Goal: Task Accomplishment & Management: Manage account settings

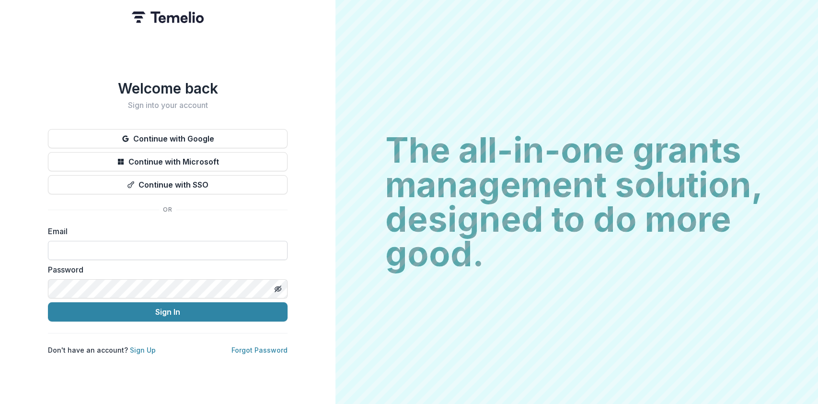
click at [189, 247] on input at bounding box center [168, 250] width 240 height 19
type input "**********"
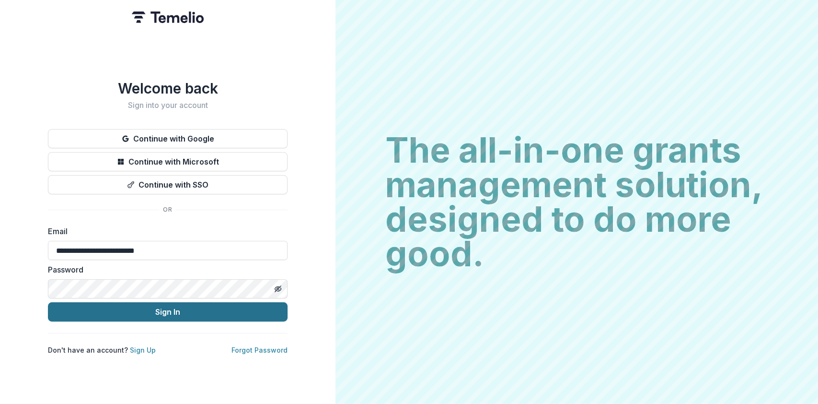
click at [207, 312] on button "Sign In" at bounding box center [168, 311] width 240 height 19
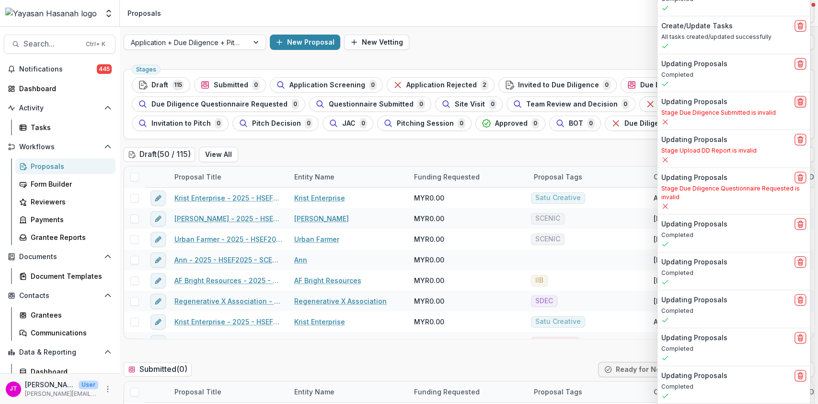
click at [802, 104] on icon "delete" at bounding box center [801, 102] width 8 height 8
click at [802, 136] on icon "delete" at bounding box center [801, 140] width 8 height 8
click at [801, 178] on line "delete" at bounding box center [801, 178] width 0 height 2
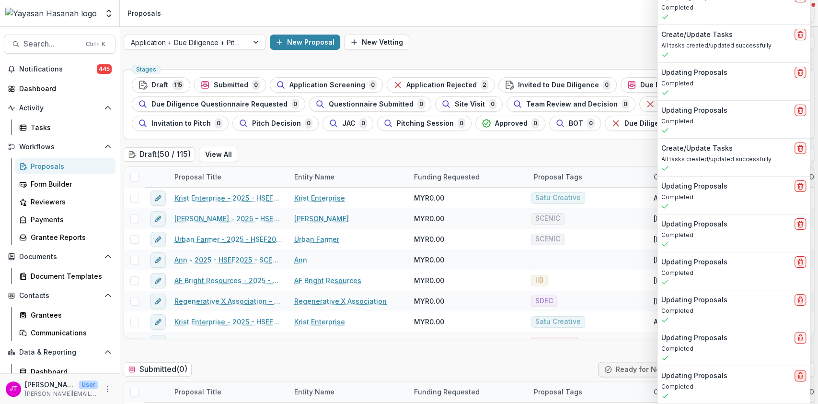
click at [802, 376] on icon "delete" at bounding box center [801, 376] width 8 height 8
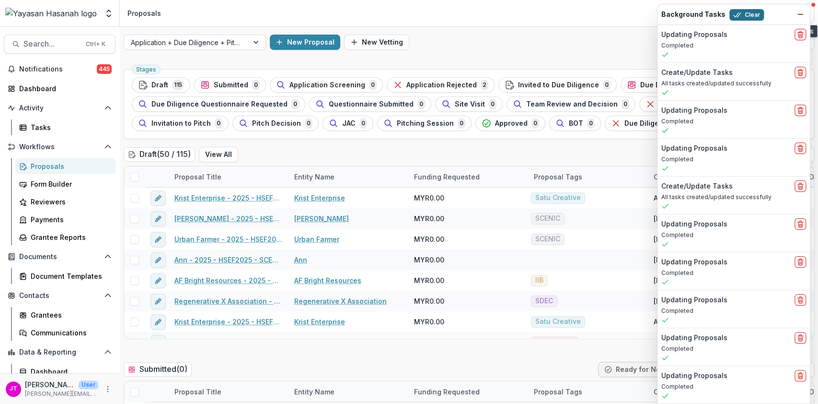
click at [742, 17] on button "Clear" at bounding box center [747, 15] width 35 height 12
click at [50, 189] on link "Form Builder" at bounding box center [65, 184] width 100 height 16
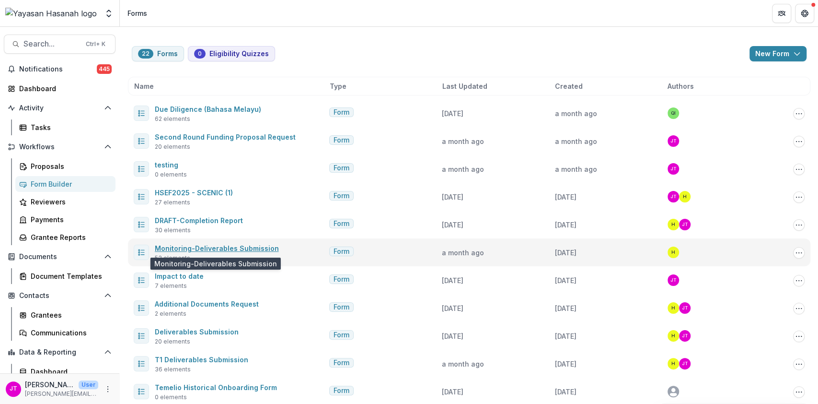
click at [242, 248] on link "Monitoring-Deliverables Submission" at bounding box center [217, 248] width 124 height 8
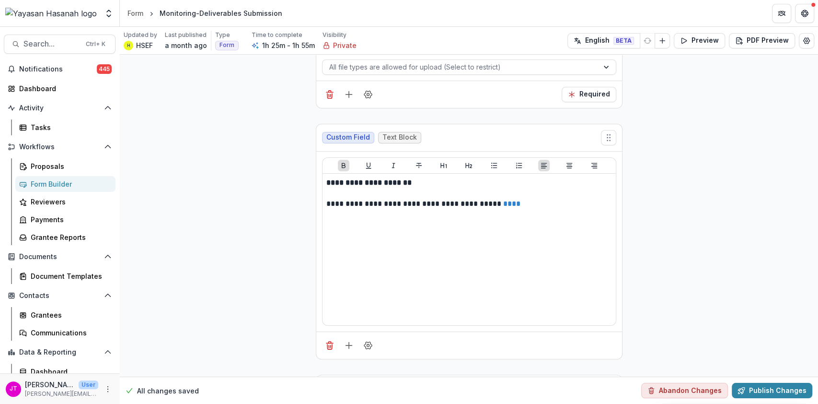
scroll to position [7204, 0]
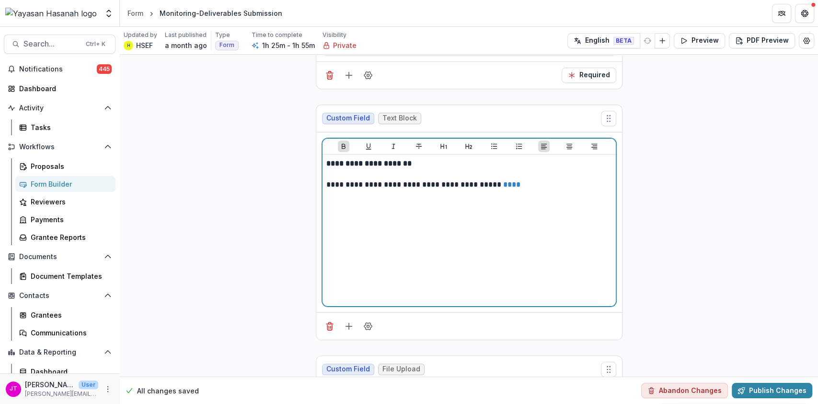
click at [511, 181] on link "****" at bounding box center [511, 184] width 17 height 7
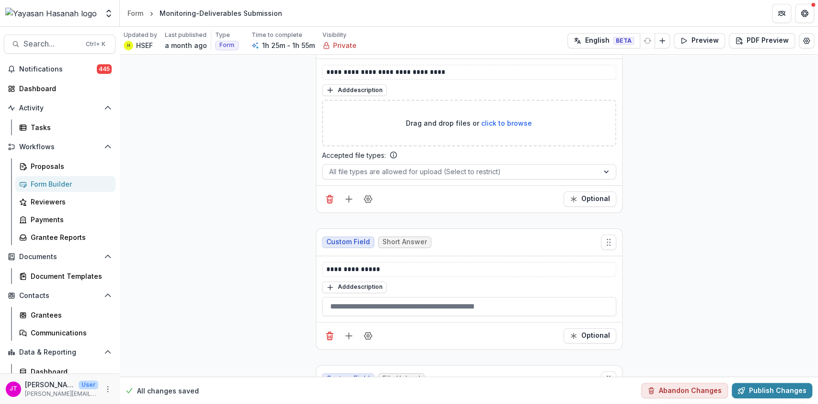
scroll to position [12355, 0]
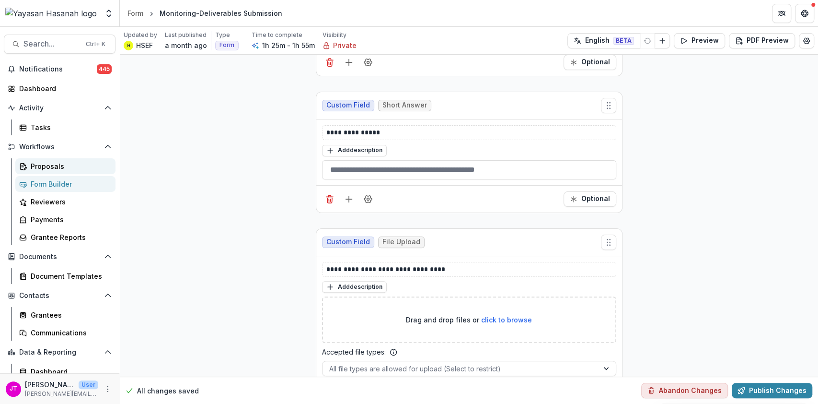
click at [38, 167] on div "Proposals" at bounding box center [69, 166] width 77 height 10
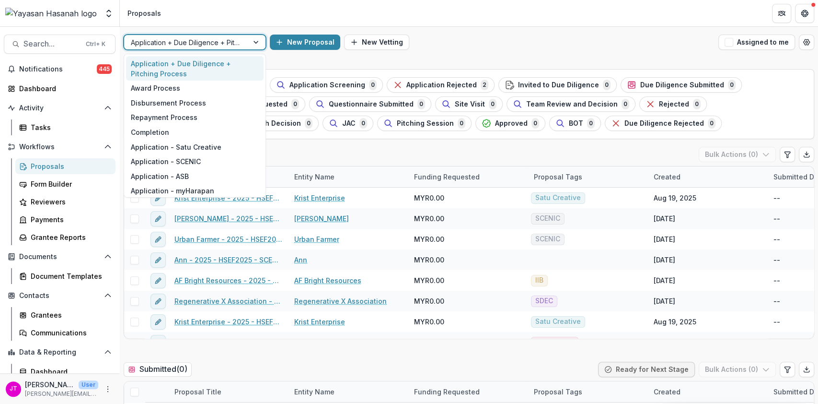
click at [216, 43] on div at bounding box center [186, 42] width 111 height 12
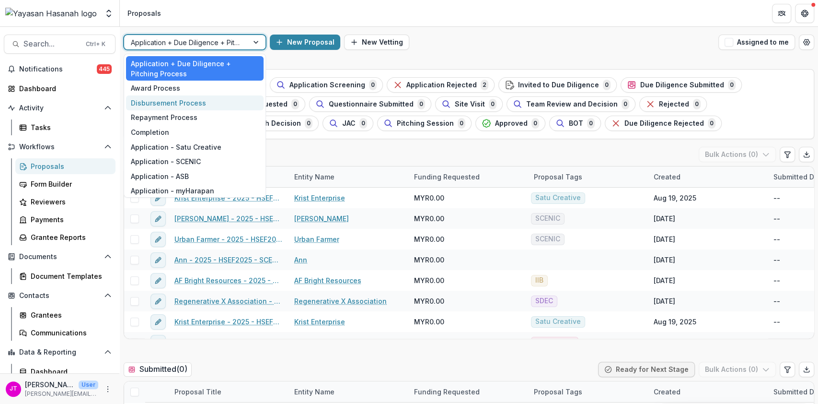
click at [196, 98] on div "Disbursement Process" at bounding box center [195, 102] width 138 height 15
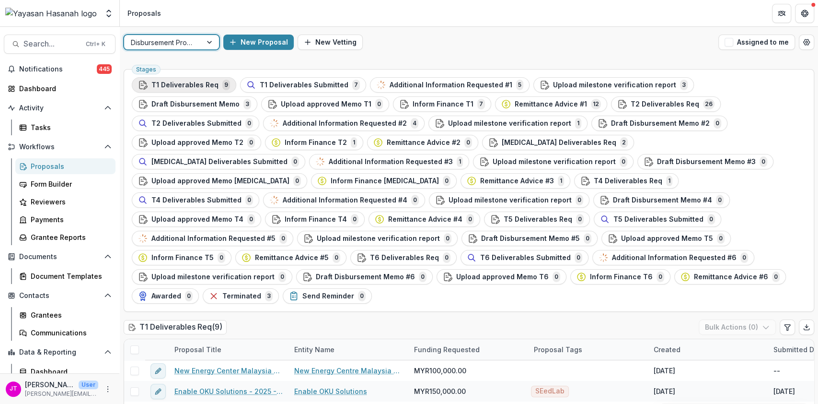
click at [149, 82] on div "T1 Deliverables Req 9" at bounding box center [184, 85] width 92 height 11
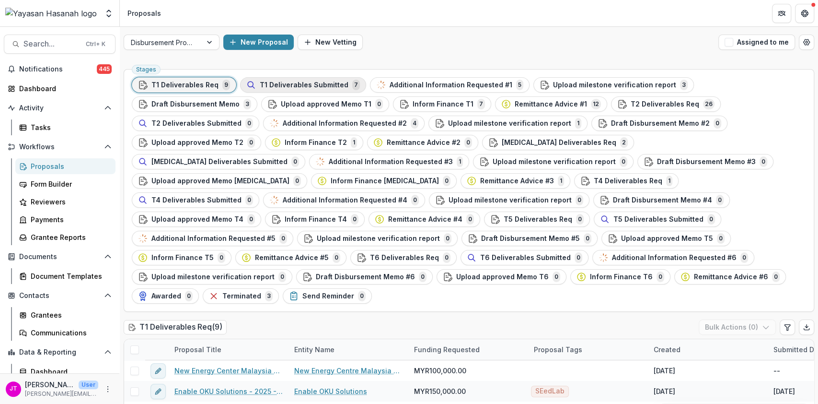
click at [337, 83] on span "T1 Deliverables Submitted" at bounding box center [304, 85] width 89 height 8
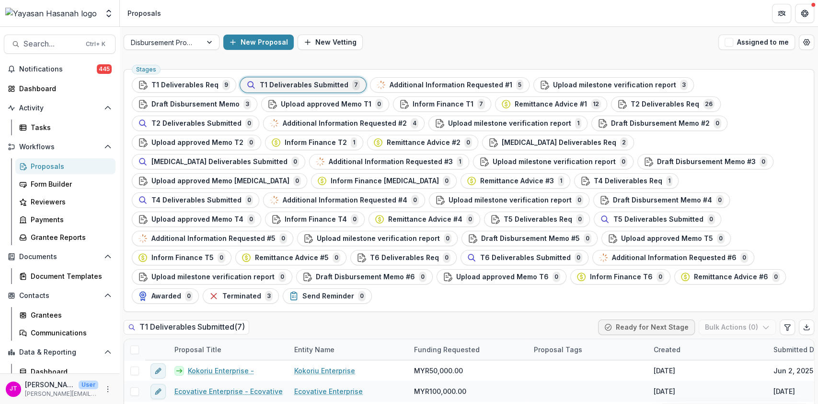
scroll to position [92, 0]
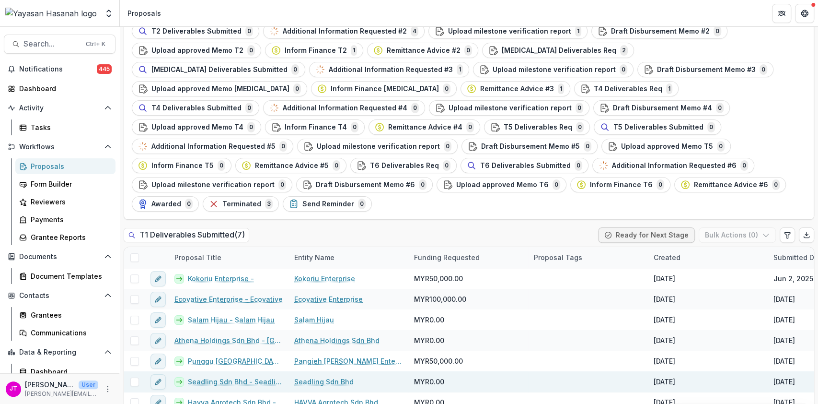
click at [243, 376] on link "Seadling Sdn Bhd - Seadling Sdn Bhd" at bounding box center [235, 381] width 95 height 10
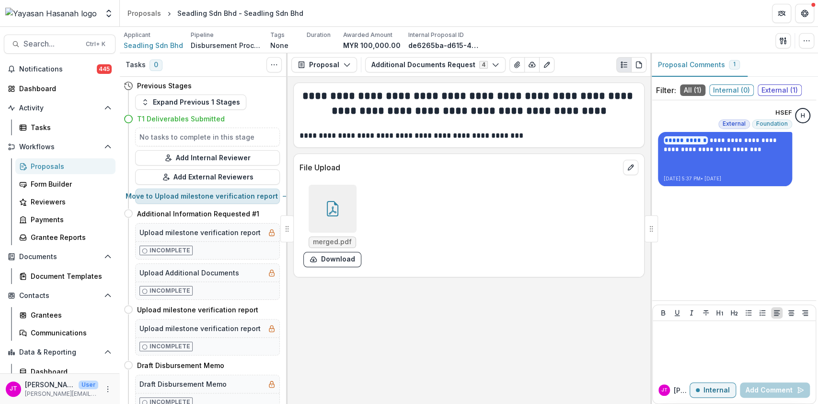
click at [257, 194] on button "Move to Upload milestone verification report" at bounding box center [207, 195] width 145 height 15
select select "**********"
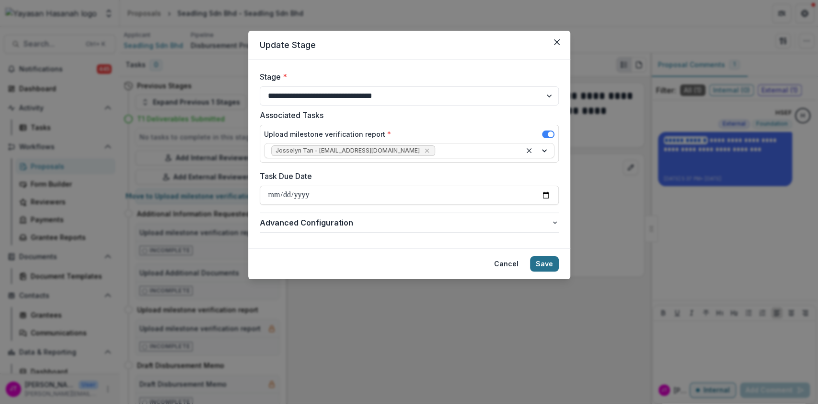
click at [556, 263] on button "Save" at bounding box center [544, 263] width 29 height 15
click at [545, 263] on button "Save" at bounding box center [544, 263] width 29 height 15
click at [548, 260] on button "Save" at bounding box center [544, 263] width 29 height 15
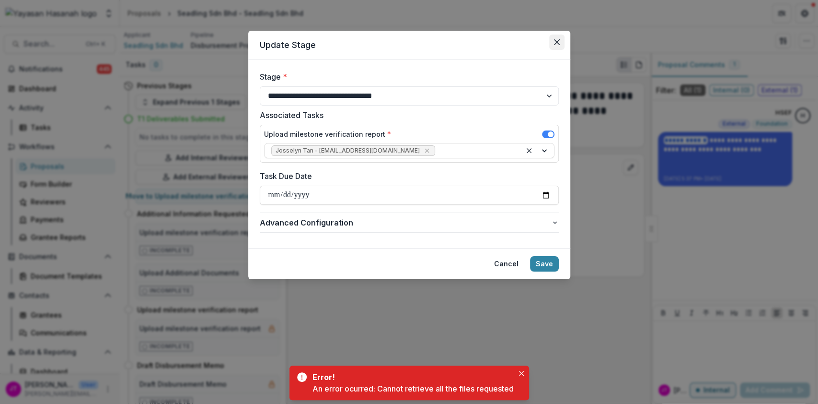
click at [559, 39] on icon "Close" at bounding box center [557, 42] width 6 height 6
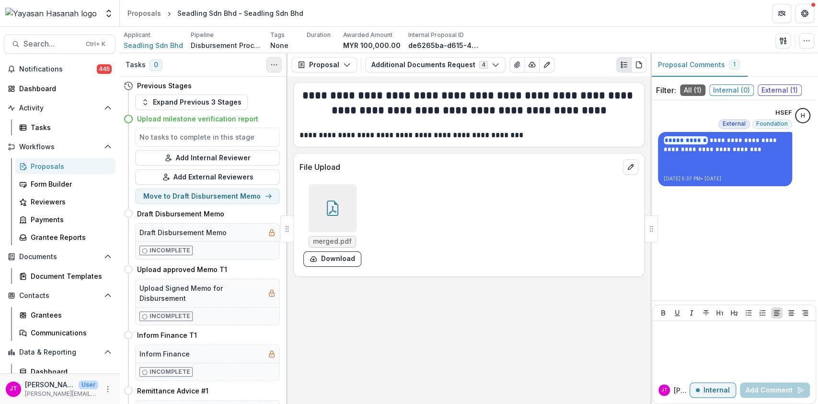
click at [274, 65] on circle "Toggle View Cancelled Tasks" at bounding box center [274, 65] width 0 height 0
click at [281, 85] on icon "button" at bounding box center [279, 87] width 8 height 8
click at [254, 197] on button "Move to Draft Disbursement Memo" at bounding box center [207, 195] width 145 height 15
select select "**********"
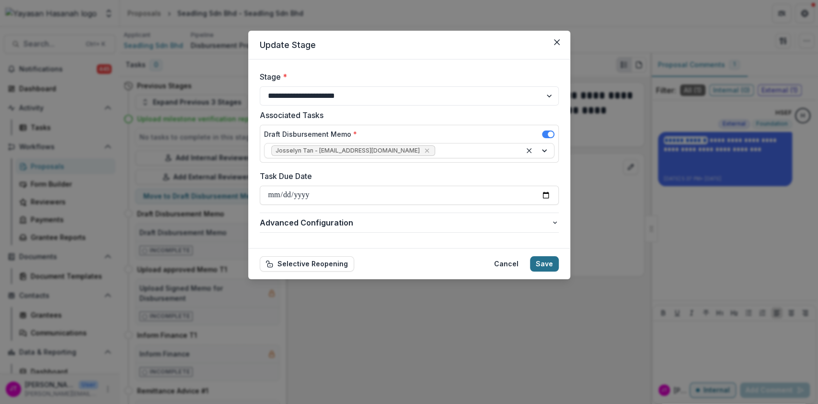
click at [546, 263] on button "Save" at bounding box center [544, 263] width 29 height 15
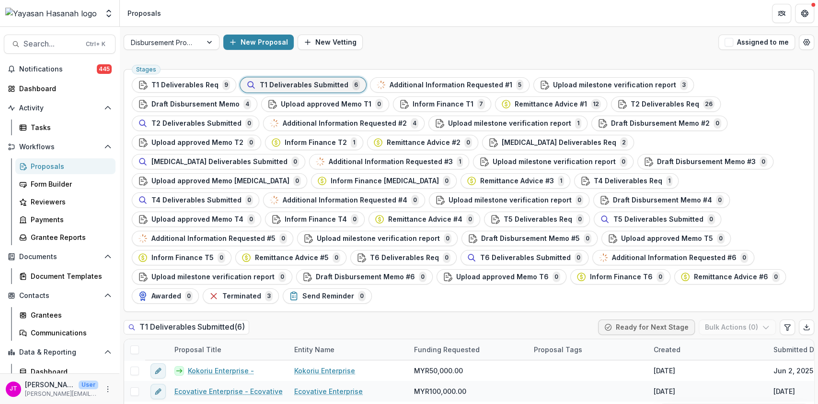
scroll to position [92, 0]
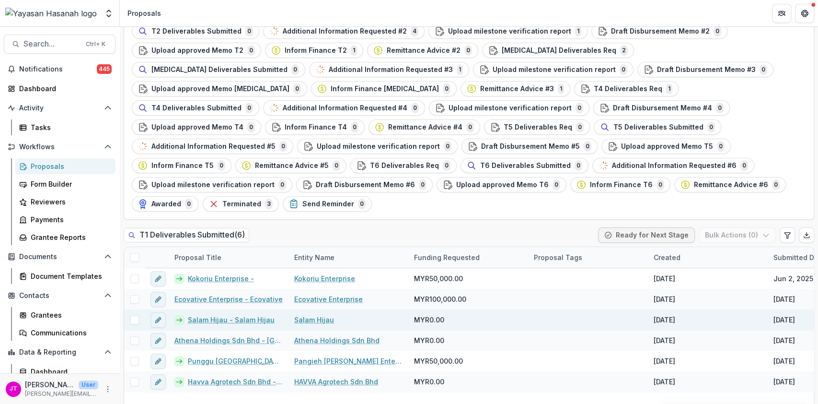
click at [233, 314] on link "Salam Hijau - Salam Hijau" at bounding box center [231, 319] width 87 height 10
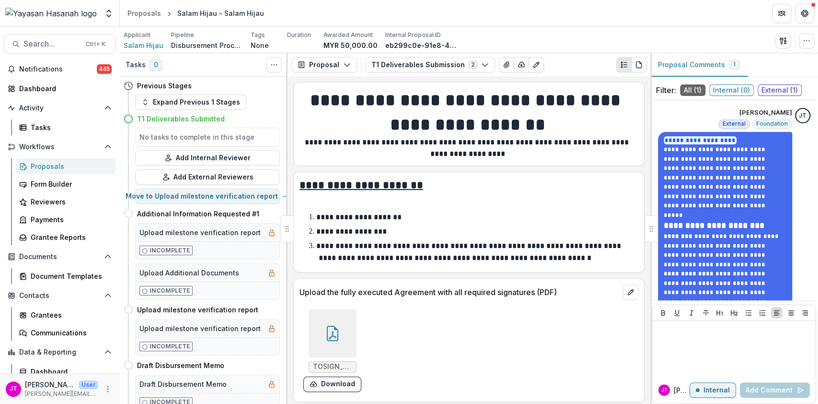
scroll to position [181, 0]
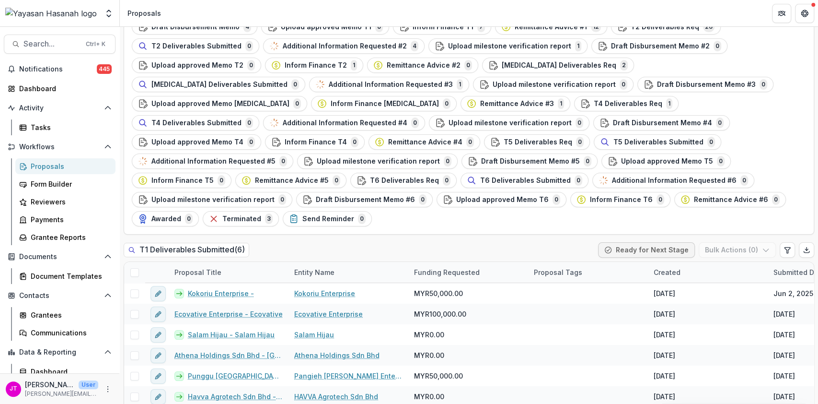
scroll to position [92, 0]
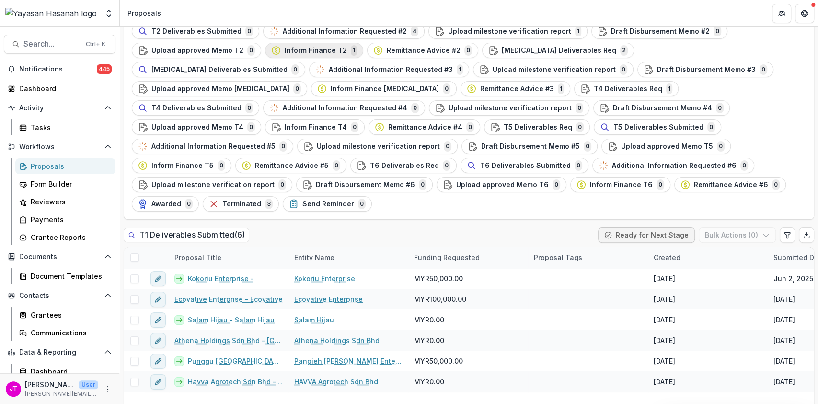
click at [285, 47] on span "Inform Finance T2" at bounding box center [316, 51] width 62 height 8
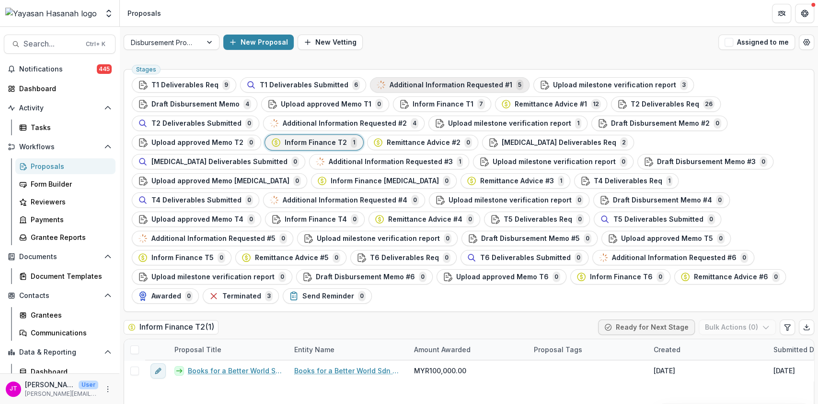
click at [419, 90] on div "Additional Information Requested #1 5" at bounding box center [449, 85] width 147 height 11
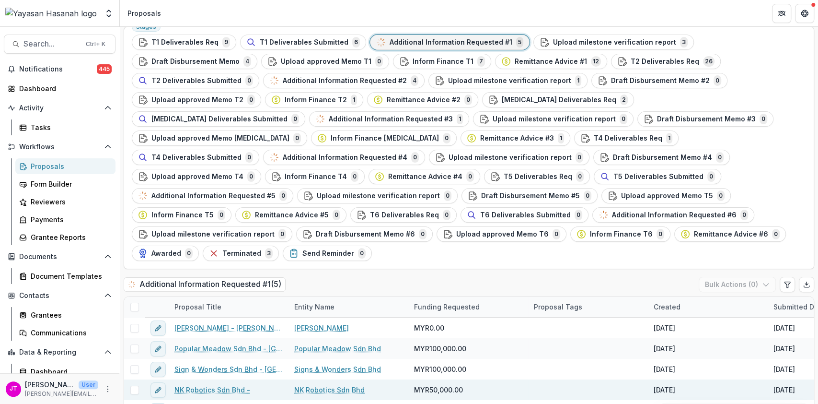
scroll to position [42, 0]
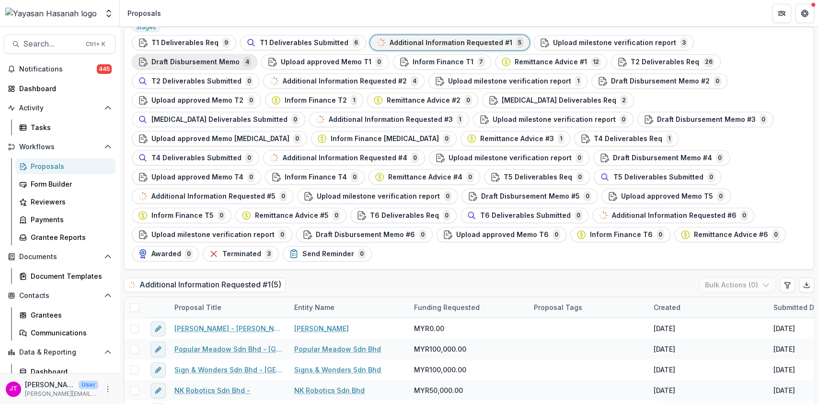
click at [240, 58] on span "Draft Disbursement Memo" at bounding box center [195, 62] width 88 height 8
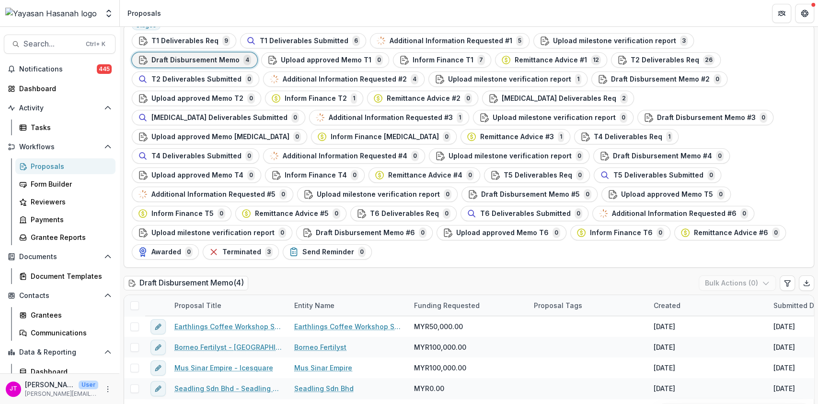
scroll to position [46, 0]
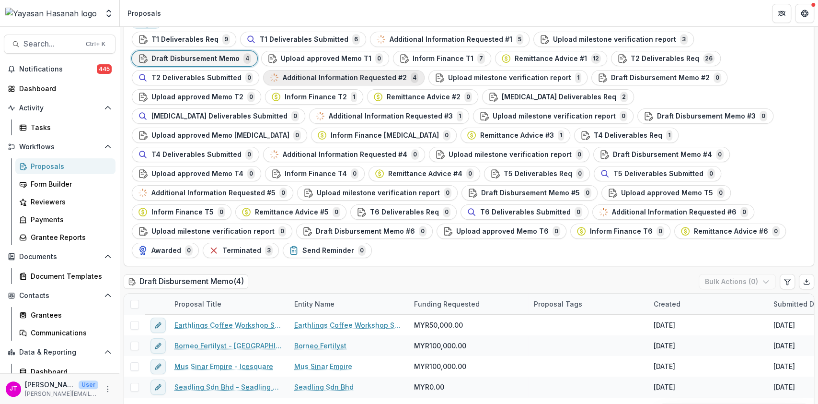
click at [283, 74] on span "Additional Information Requested #2" at bounding box center [345, 78] width 124 height 8
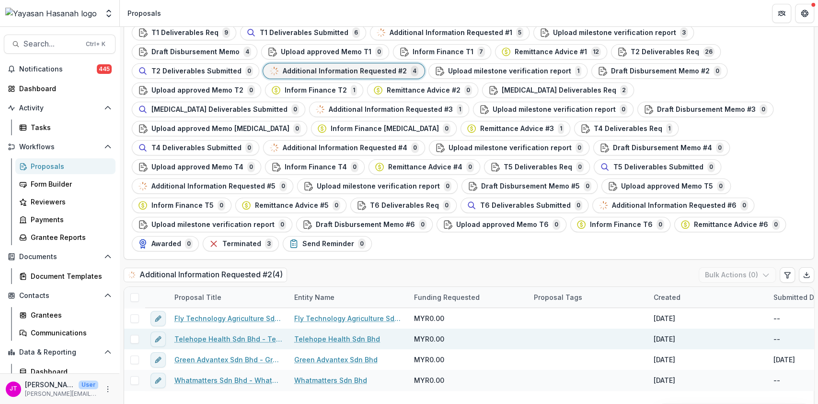
scroll to position [52, 0]
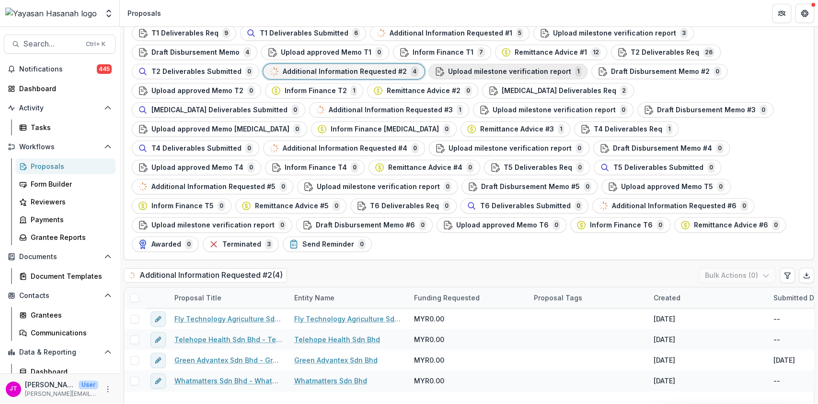
click at [435, 66] on div "Upload milestone verification report 1" at bounding box center [508, 71] width 147 height 11
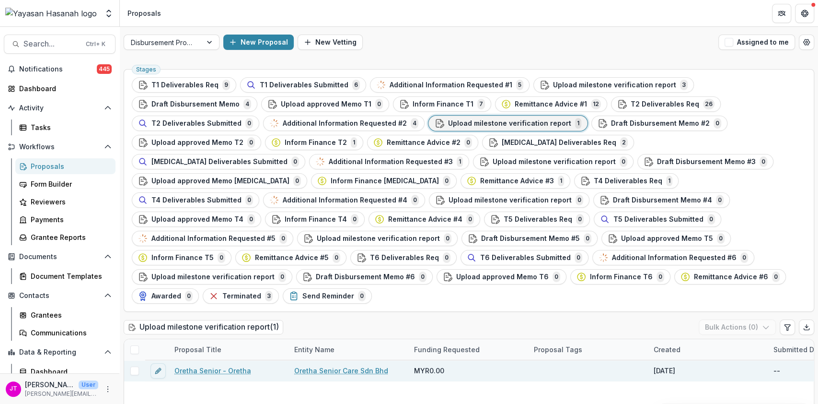
click at [225, 365] on link "Oretha Senior - Oretha" at bounding box center [213, 370] width 77 height 10
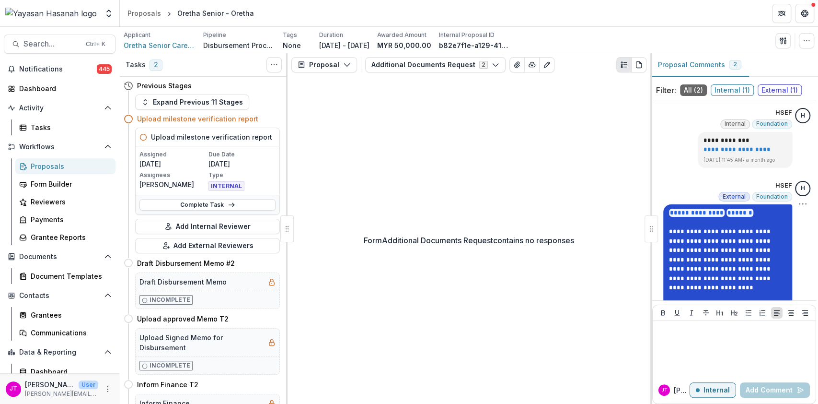
scroll to position [19, 0]
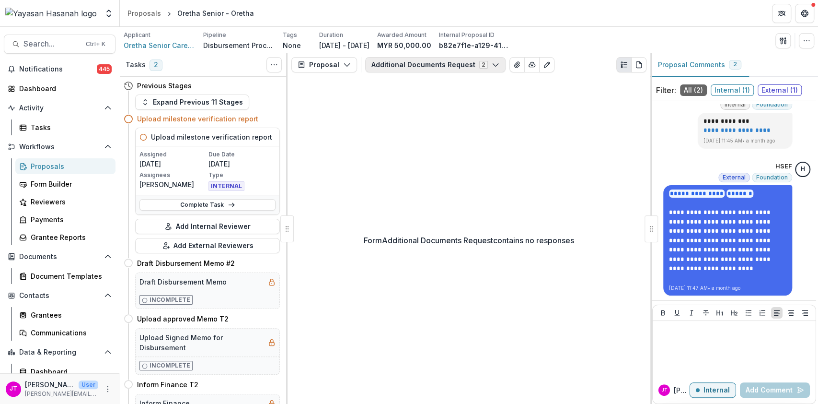
click at [446, 63] on button "Additional Documents Request 2" at bounding box center [435, 64] width 140 height 15
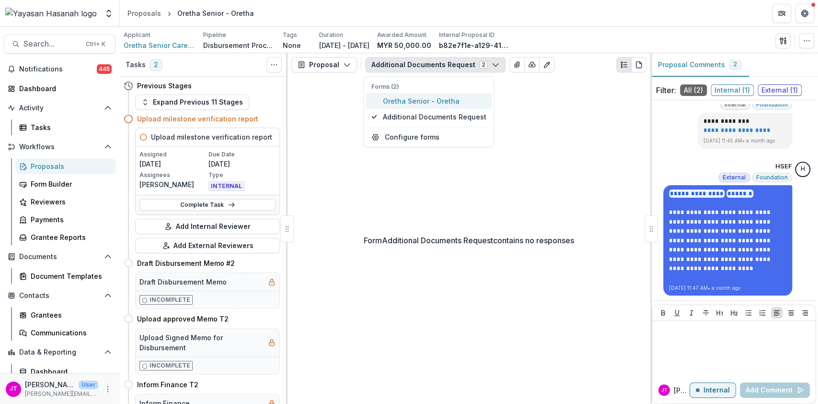
click at [416, 96] on span "Oretha Senior - Oretha" at bounding box center [435, 101] width 104 height 10
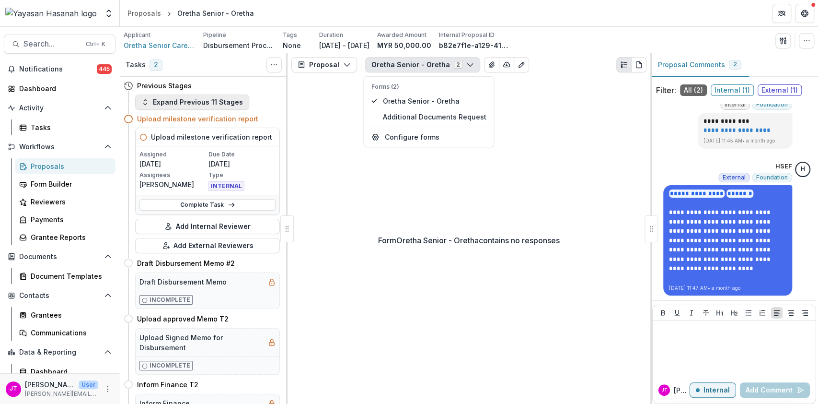
click at [198, 98] on button "Expand Previous 11 Stages" at bounding box center [192, 101] width 114 height 15
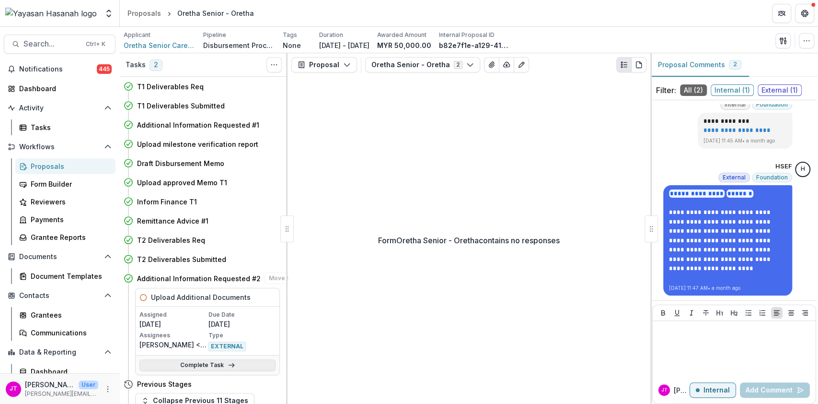
click at [216, 359] on link "Complete Task" at bounding box center [208, 365] width 136 height 12
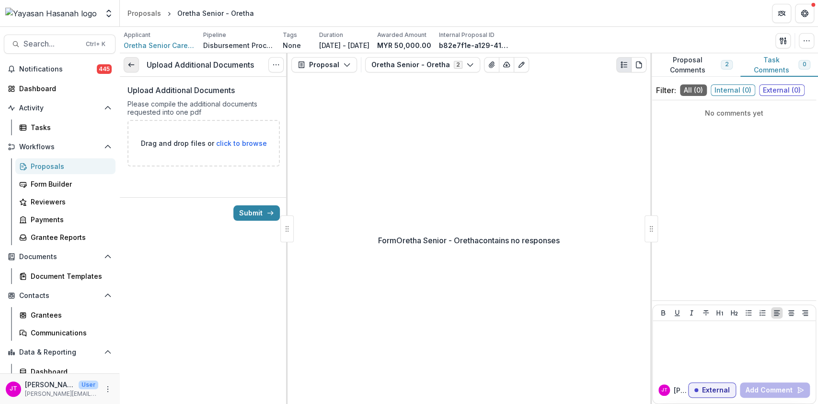
click at [127, 65] on link at bounding box center [131, 64] width 15 height 15
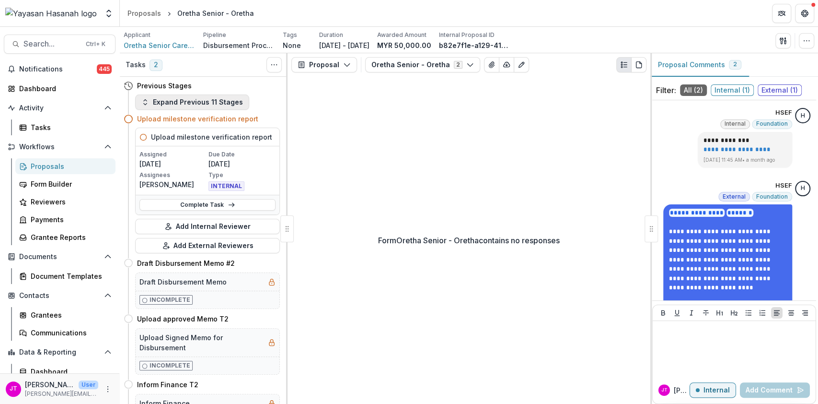
click at [218, 101] on button "Expand Previous 11 Stages" at bounding box center [192, 101] width 114 height 15
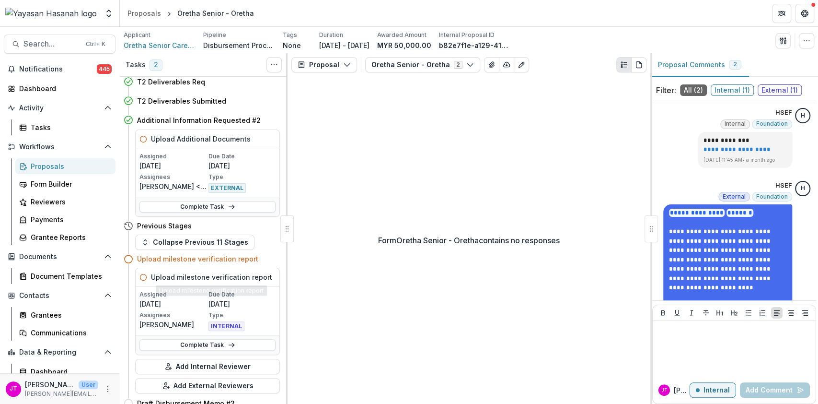
scroll to position [159, 0]
click at [209, 340] on link "Complete Task" at bounding box center [208, 344] width 136 height 12
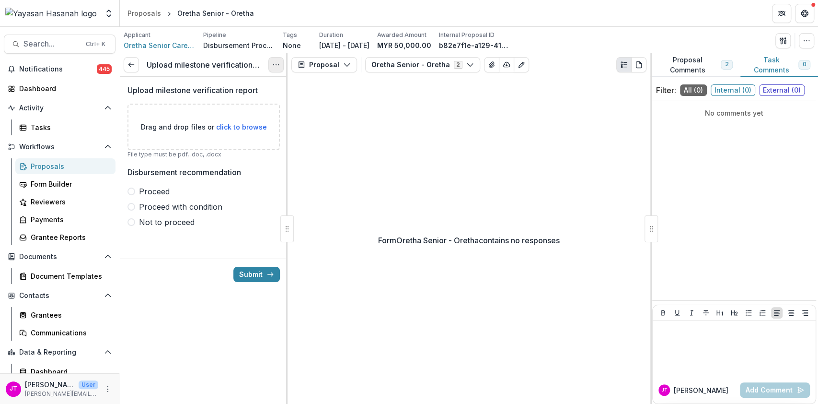
click at [280, 65] on button "Options" at bounding box center [275, 64] width 15 height 15
click at [245, 107] on button "Cancel Task" at bounding box center [230, 107] width 103 height 16
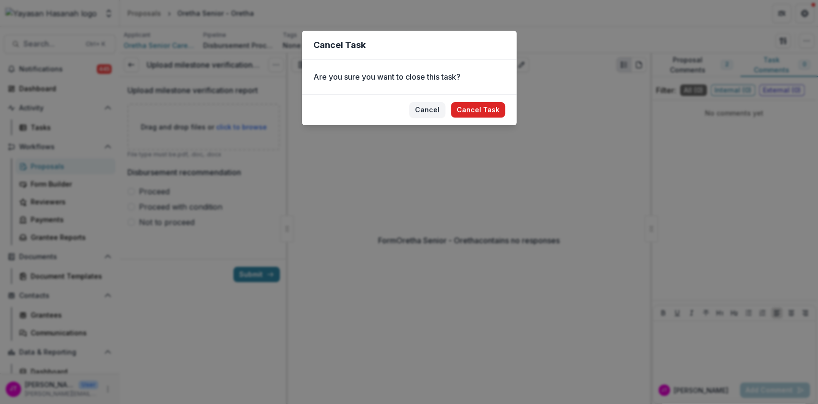
click at [479, 104] on button "Cancel Task" at bounding box center [478, 109] width 54 height 15
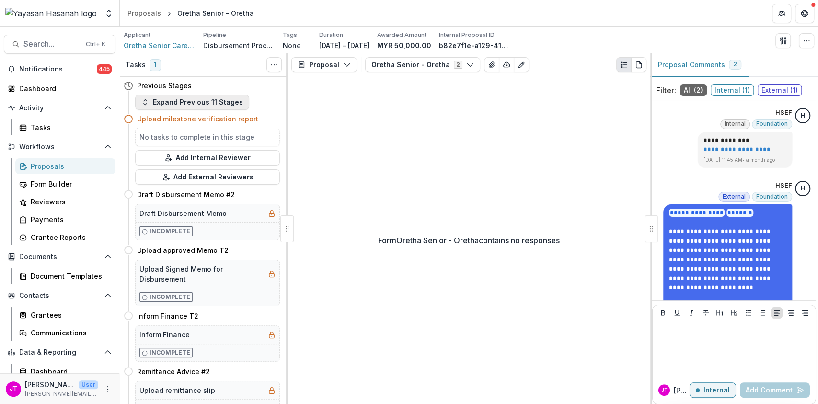
click at [220, 101] on button "Expand Previous 11 Stages" at bounding box center [192, 101] width 114 height 15
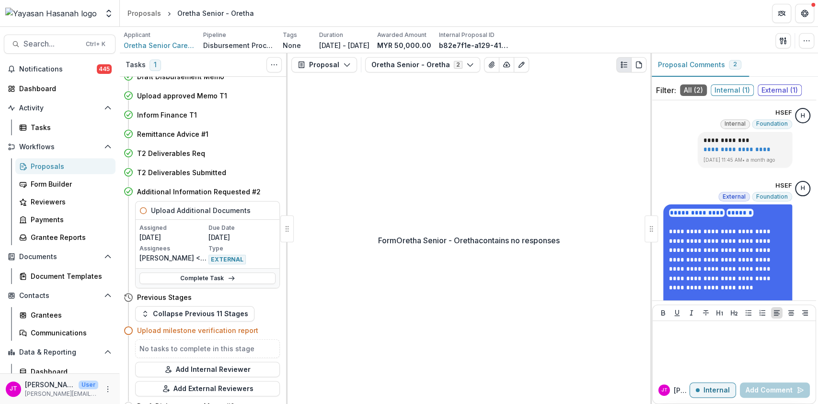
scroll to position [102, 0]
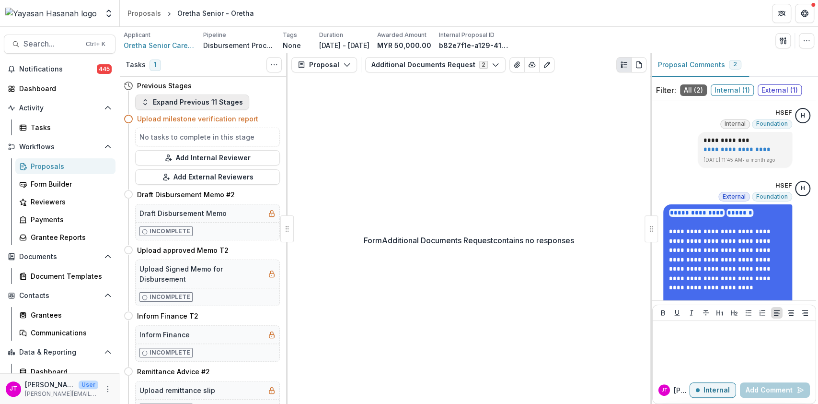
click at [222, 99] on button "Expand Previous 11 Stages" at bounding box center [192, 101] width 114 height 15
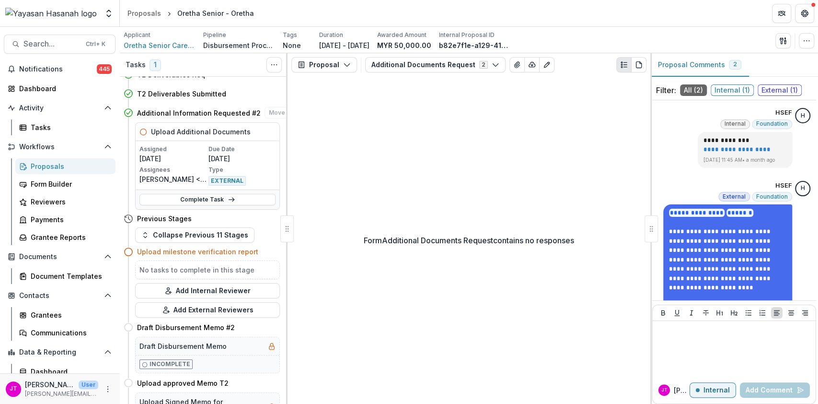
scroll to position [166, 0]
click at [279, 71] on button "Toggle View Cancelled Tasks" at bounding box center [274, 64] width 15 height 15
click at [288, 81] on button "Show Cancelled Tasks" at bounding box center [320, 87] width 103 height 16
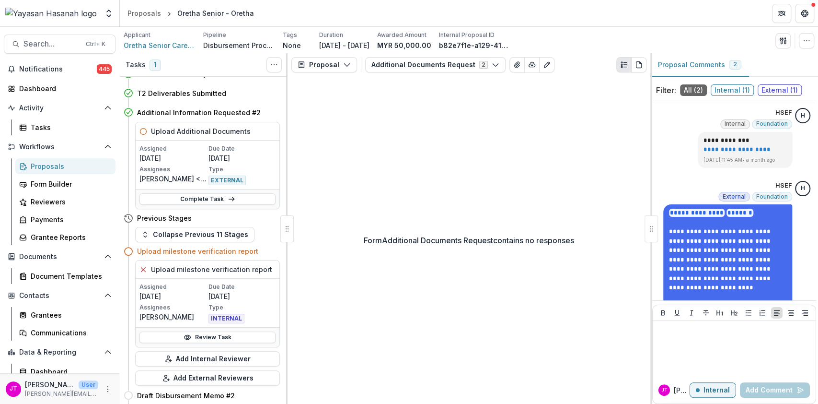
click at [230, 342] on div "Review Task" at bounding box center [208, 337] width 144 height 20
click at [227, 338] on link "Review Task" at bounding box center [208, 337] width 136 height 12
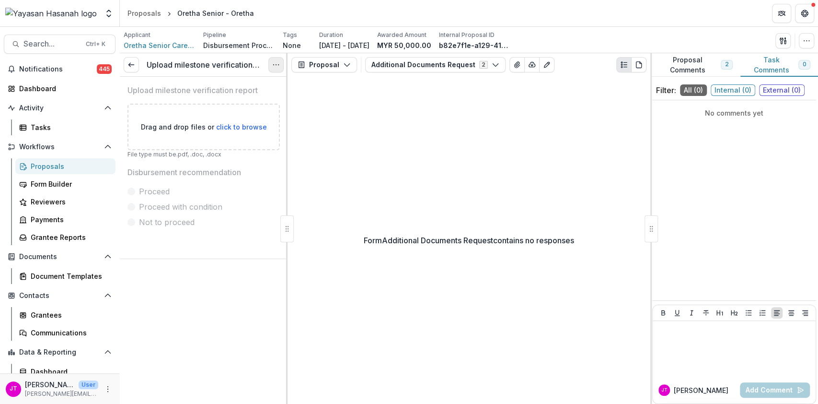
click at [275, 70] on button "Options" at bounding box center [275, 64] width 15 height 15
click at [210, 85] on link "View task" at bounding box center [230, 87] width 103 height 16
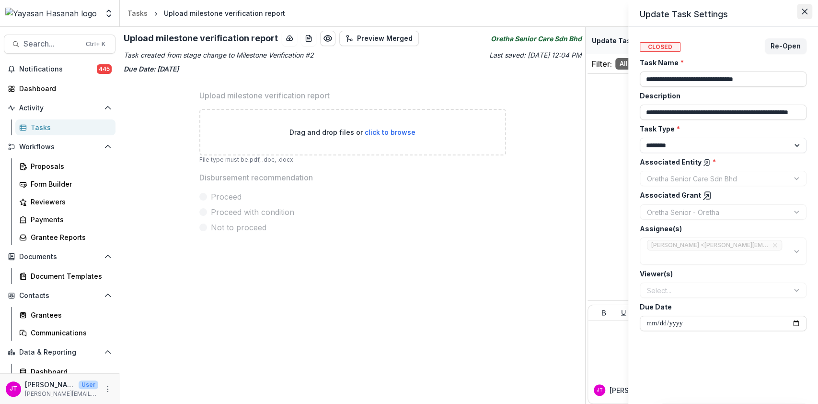
click at [806, 7] on button "Close" at bounding box center [804, 11] width 15 height 15
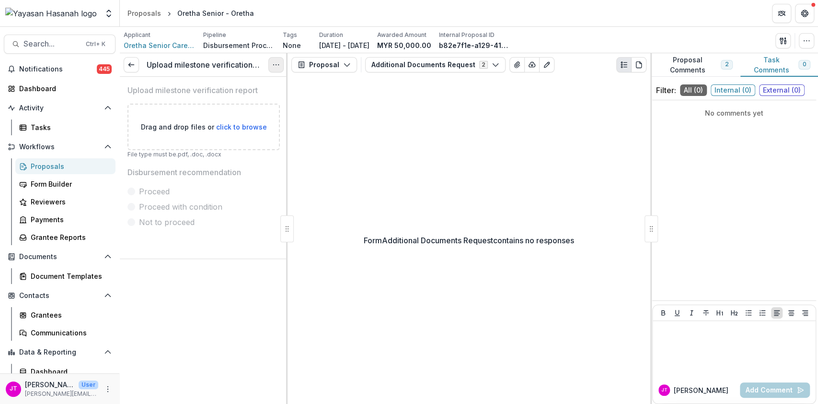
click at [276, 62] on icon "Options" at bounding box center [276, 65] width 8 height 8
click at [203, 110] on button "Reopen Task" at bounding box center [230, 107] width 103 height 16
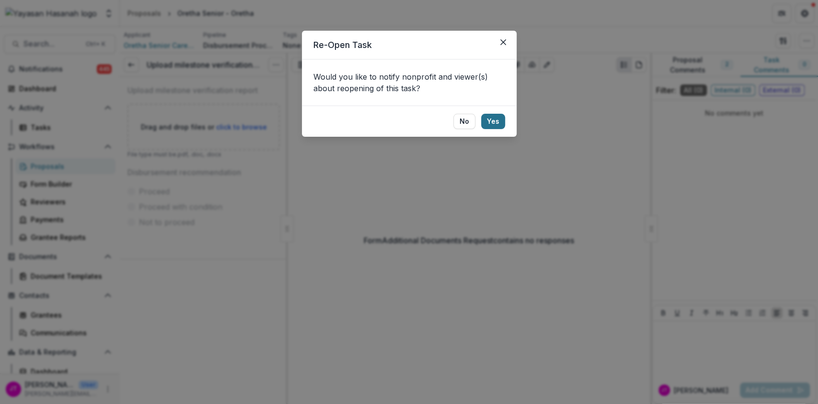
click at [493, 120] on button "Yes" at bounding box center [493, 121] width 24 height 15
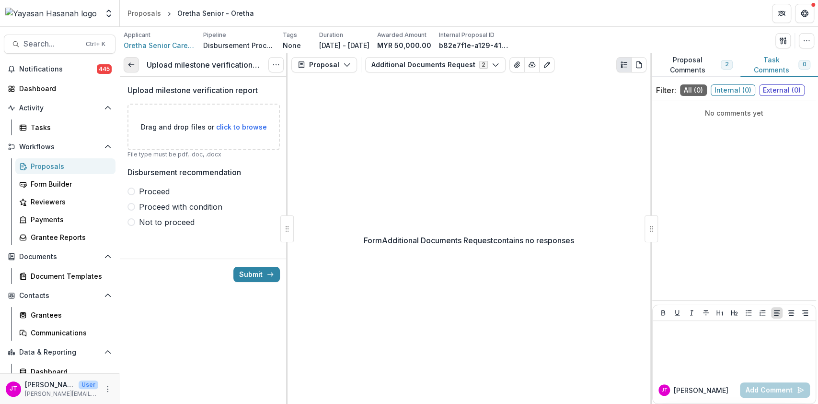
click at [131, 64] on icon at bounding box center [132, 65] width 8 height 8
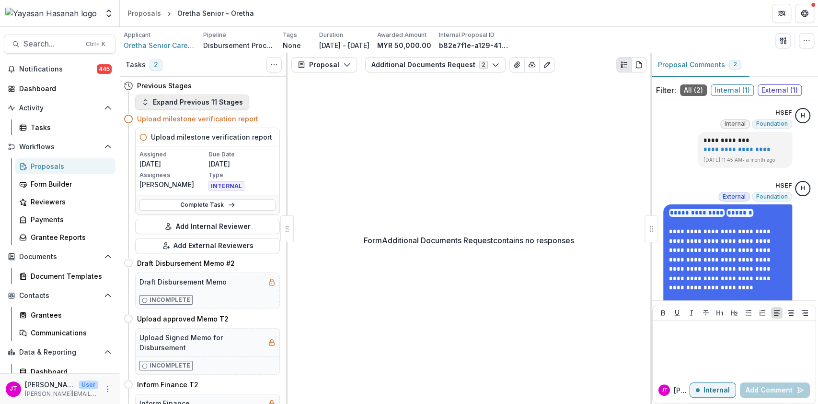
click at [221, 103] on button "Expand Previous 11 Stages" at bounding box center [192, 101] width 114 height 15
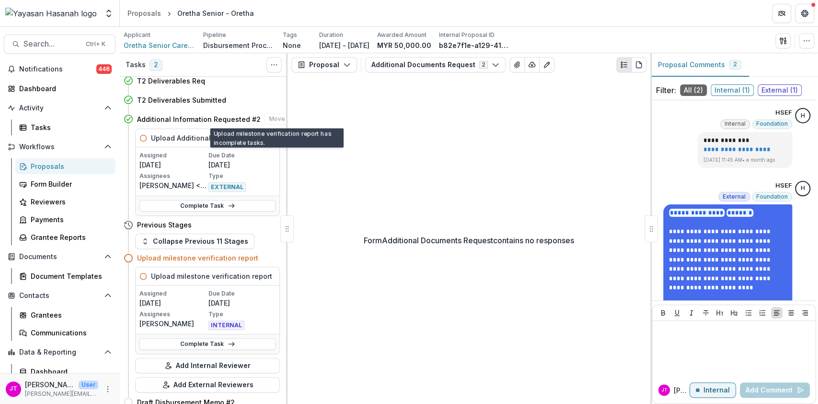
scroll to position [171, 0]
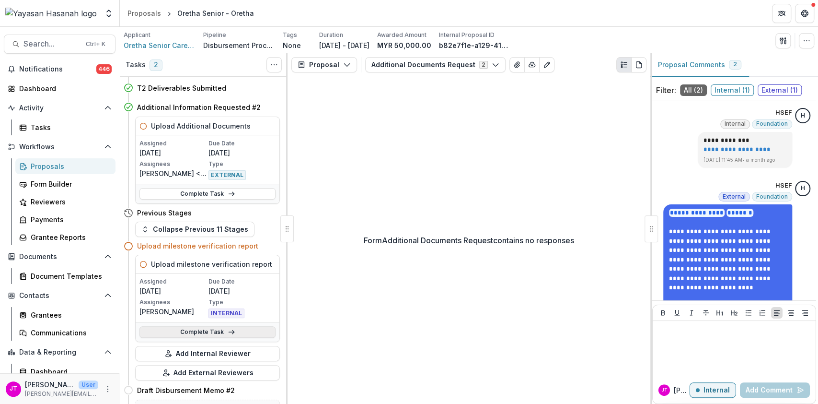
click at [241, 336] on link "Complete Task" at bounding box center [208, 332] width 136 height 12
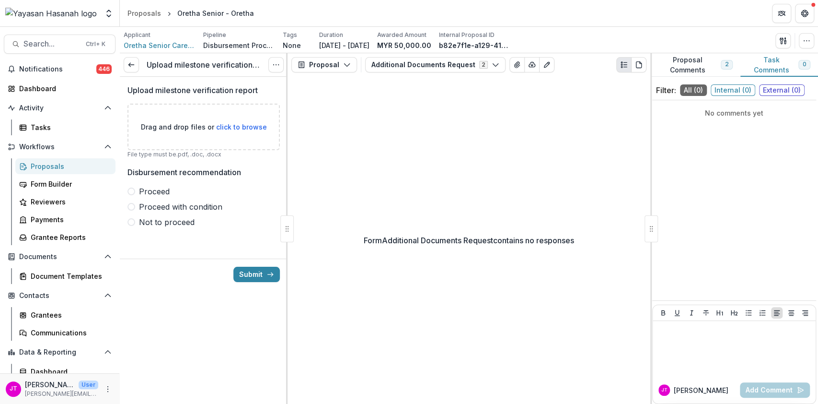
click at [171, 224] on span "Not to proceed" at bounding box center [167, 222] width 56 height 12
click at [243, 279] on button "Submit" at bounding box center [256, 274] width 47 height 15
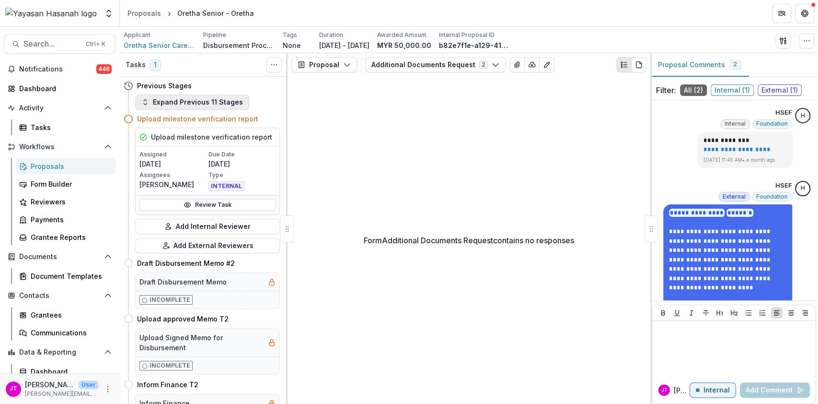
click at [227, 101] on button "Expand Previous 11 Stages" at bounding box center [192, 101] width 114 height 15
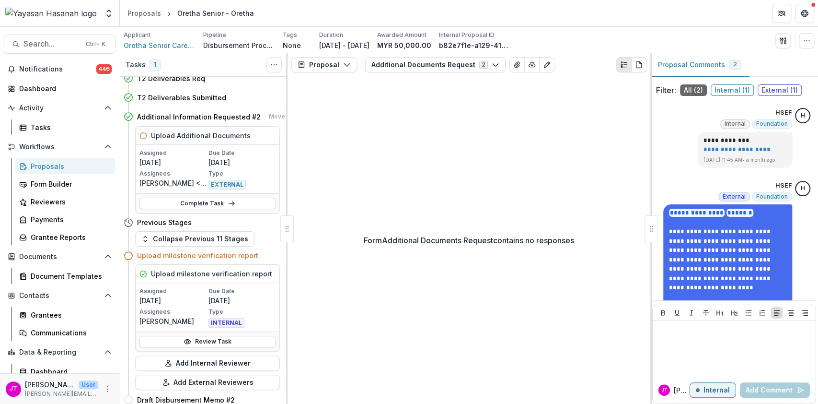
scroll to position [162, 0]
click at [229, 343] on link "Review Task" at bounding box center [208, 341] width 136 height 12
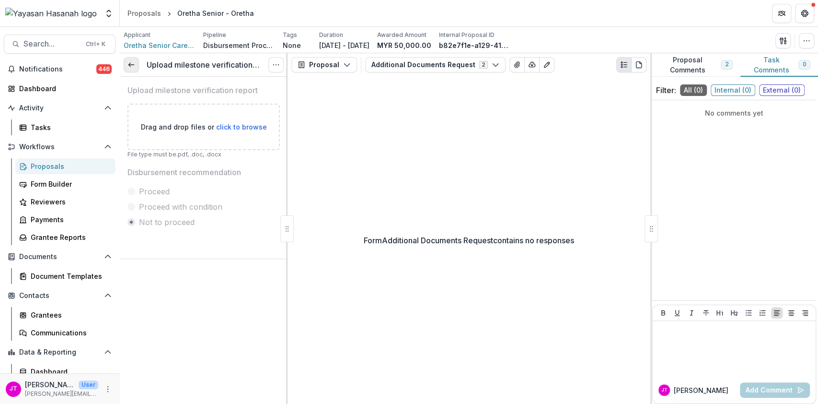
click at [131, 63] on icon at bounding box center [132, 65] width 8 height 8
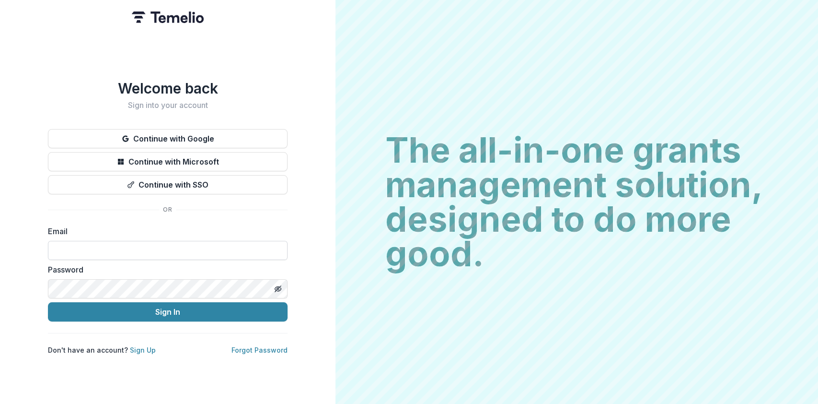
click at [154, 250] on input at bounding box center [168, 250] width 240 height 19
type input "**********"
click at [48, 302] on button "Sign In" at bounding box center [168, 311] width 240 height 19
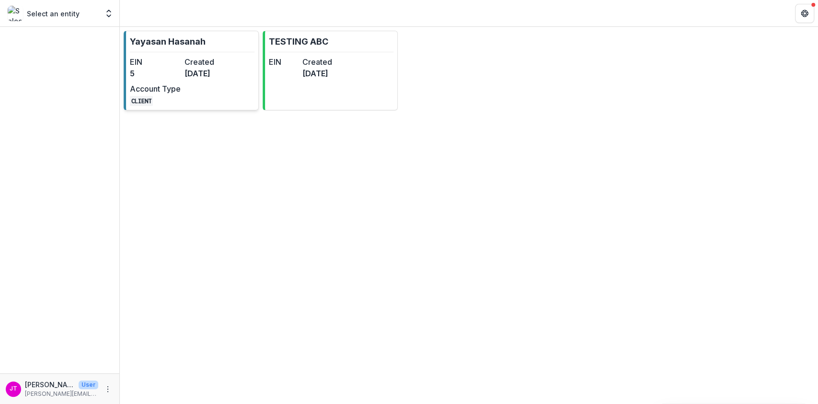
click at [194, 78] on dd "[DATE]" at bounding box center [210, 74] width 51 height 12
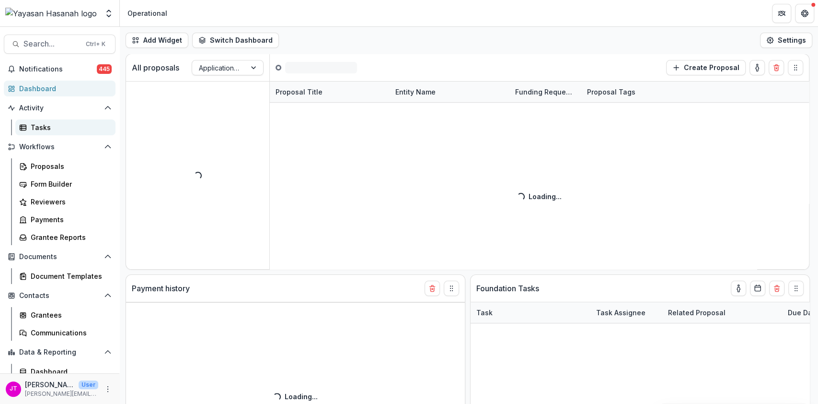
click at [41, 132] on link "Tasks" at bounding box center [65, 127] width 100 height 16
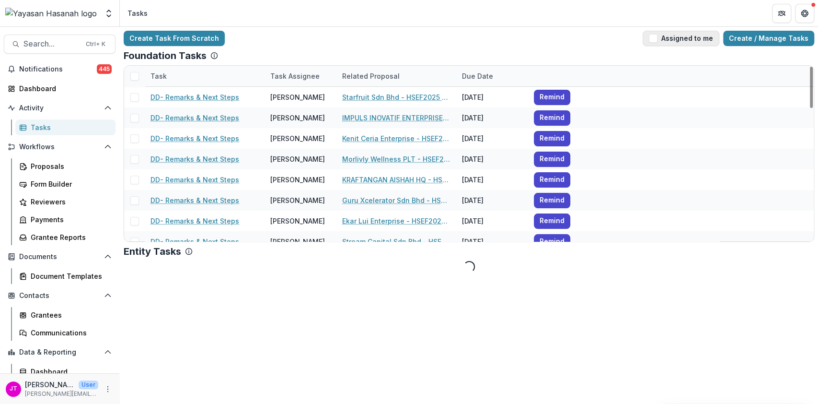
click at [658, 35] on span "button" at bounding box center [653, 38] width 9 height 9
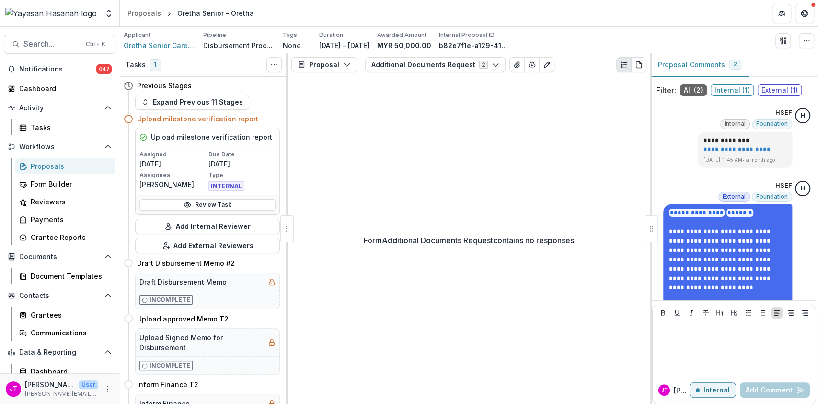
scroll to position [1, 0]
click at [209, 105] on button "Expand Previous 11 Stages" at bounding box center [192, 100] width 114 height 15
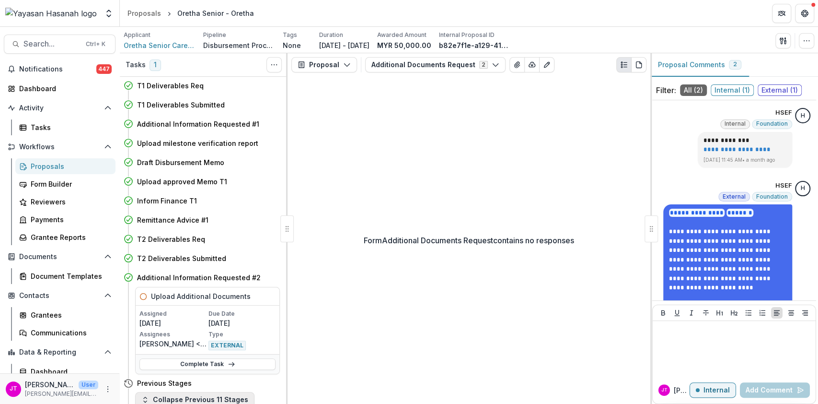
scroll to position [299, 0]
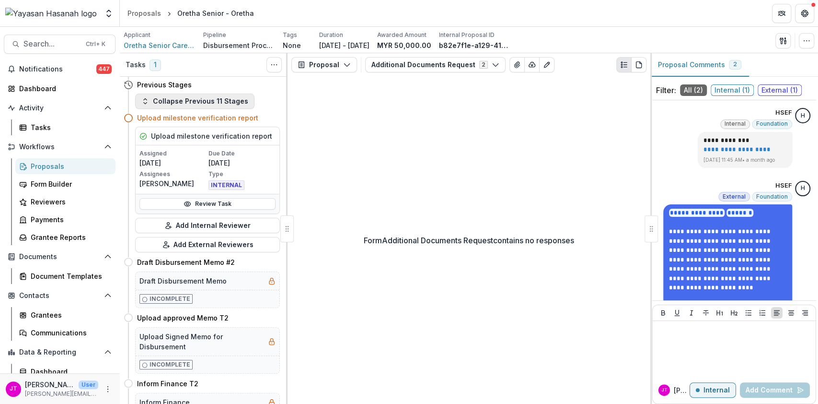
click at [222, 105] on button "Collapse Previous 11 Stages" at bounding box center [194, 100] width 119 height 15
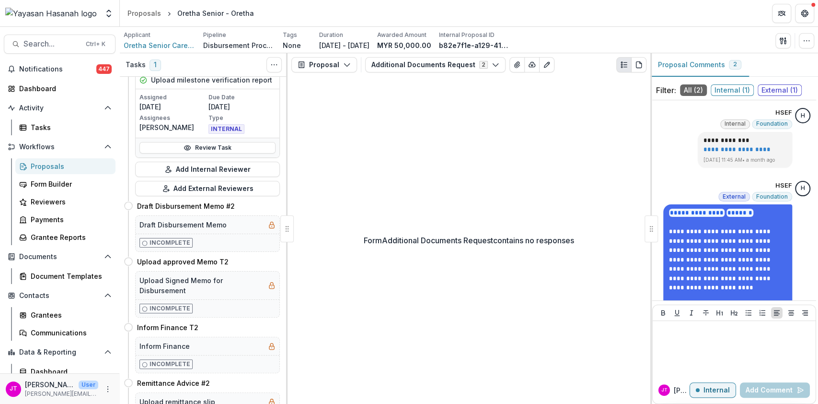
scroll to position [0, 0]
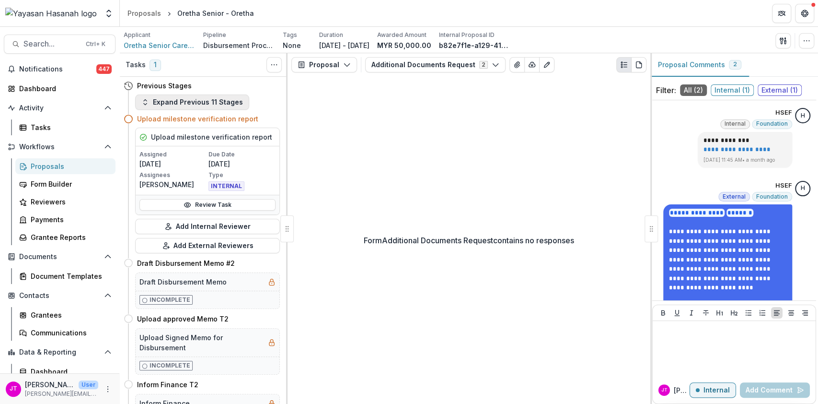
click at [222, 105] on button "Expand Previous 11 Stages" at bounding box center [192, 101] width 114 height 15
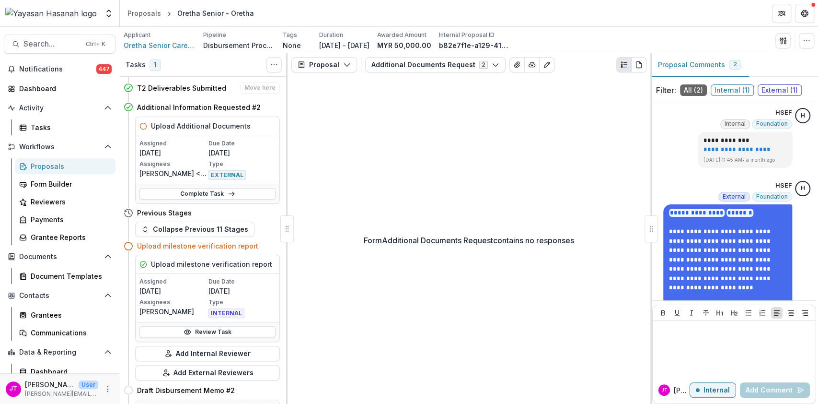
scroll to position [182, 0]
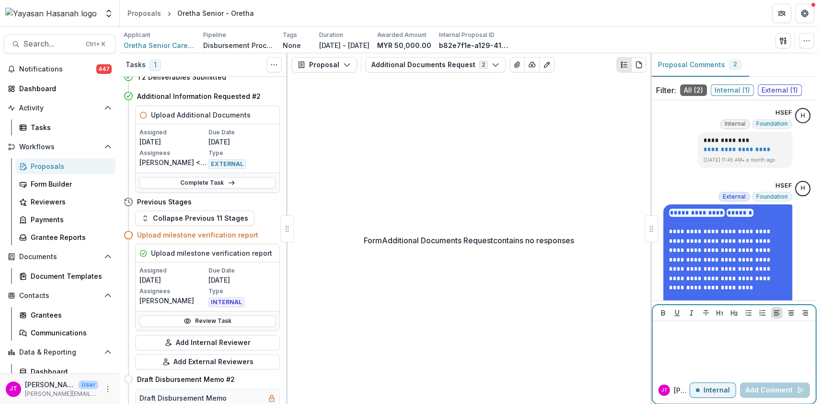
click at [730, 326] on p at bounding box center [734, 330] width 155 height 11
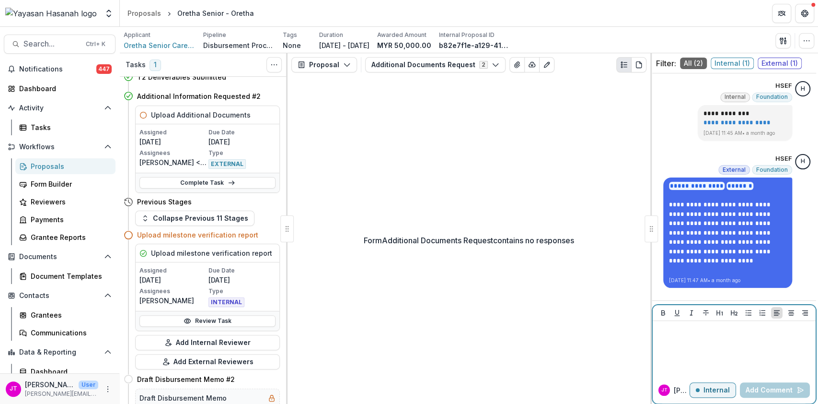
click at [711, 388] on p "Internal" at bounding box center [717, 390] width 26 height 8
click at [682, 330] on p at bounding box center [734, 330] width 155 height 11
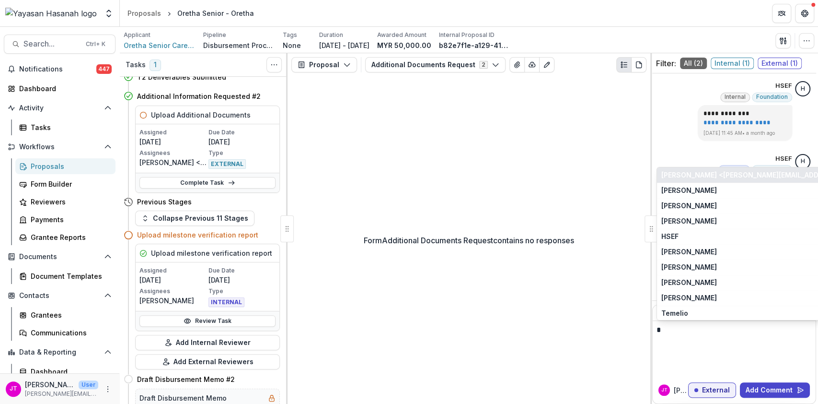
click at [685, 174] on button "[PERSON_NAME] <[PERSON_NAME][EMAIL_ADDRESS][DOMAIN_NAME]>" at bounding box center [740, 174] width 167 height 15
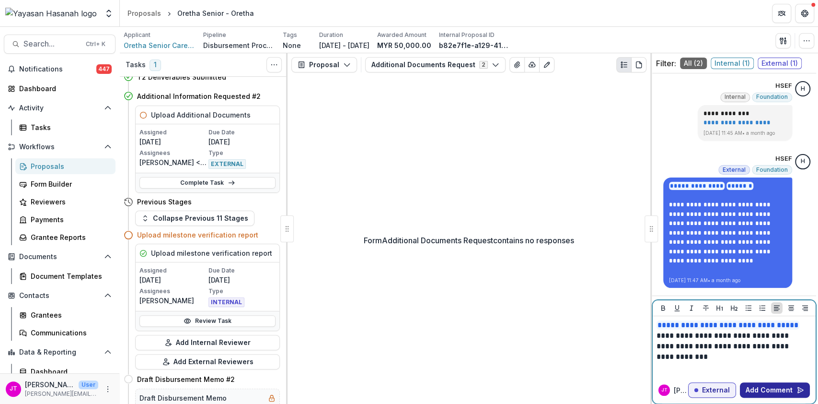
click at [775, 387] on button "Add Comment" at bounding box center [775, 389] width 70 height 15
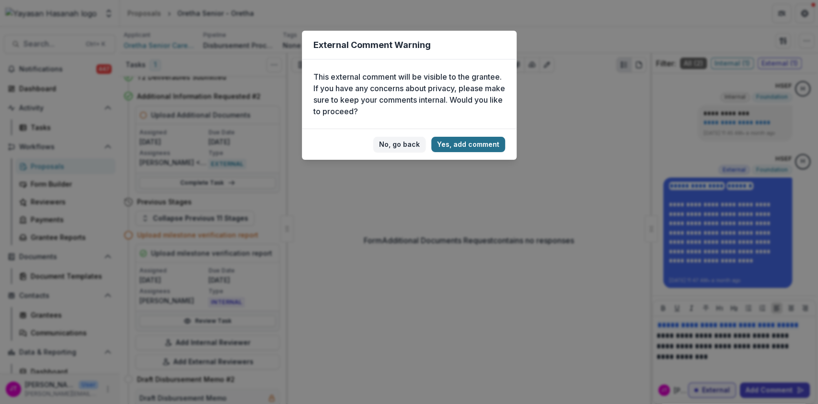
click at [470, 146] on button "Yes, add comment" at bounding box center [468, 144] width 74 height 15
